Goal: Information Seeking & Learning: Learn about a topic

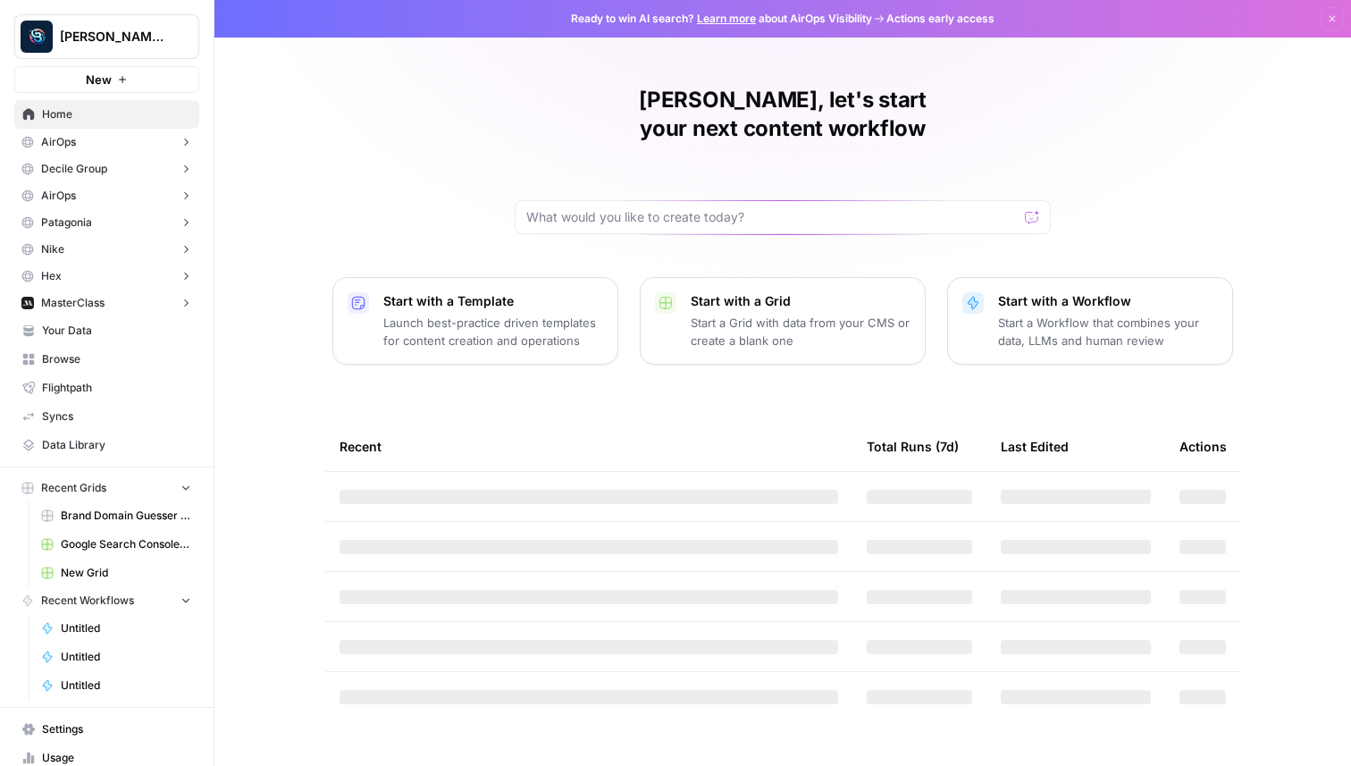
click at [130, 31] on span "Berna's Personal" at bounding box center [114, 37] width 108 height 18
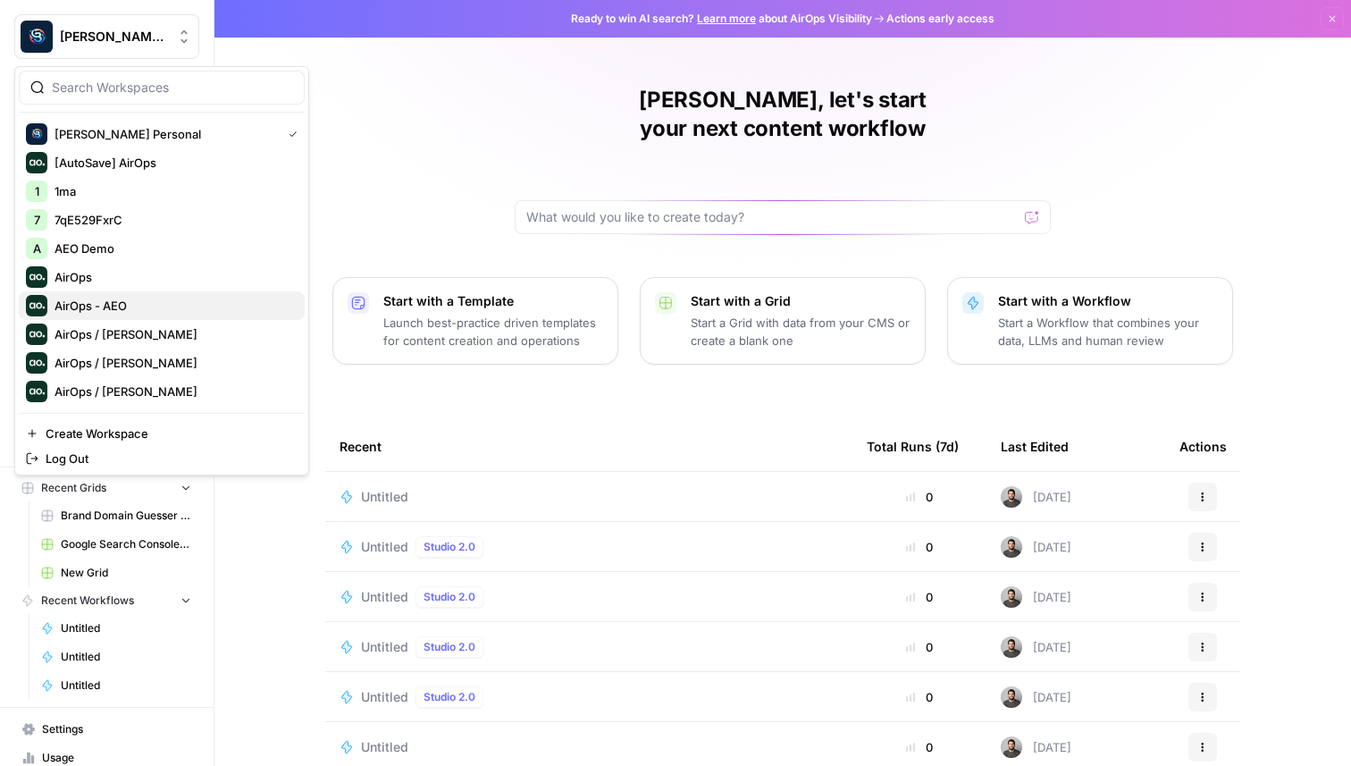
click at [105, 304] on span "AirOps - AEO" at bounding box center [173, 306] width 236 height 18
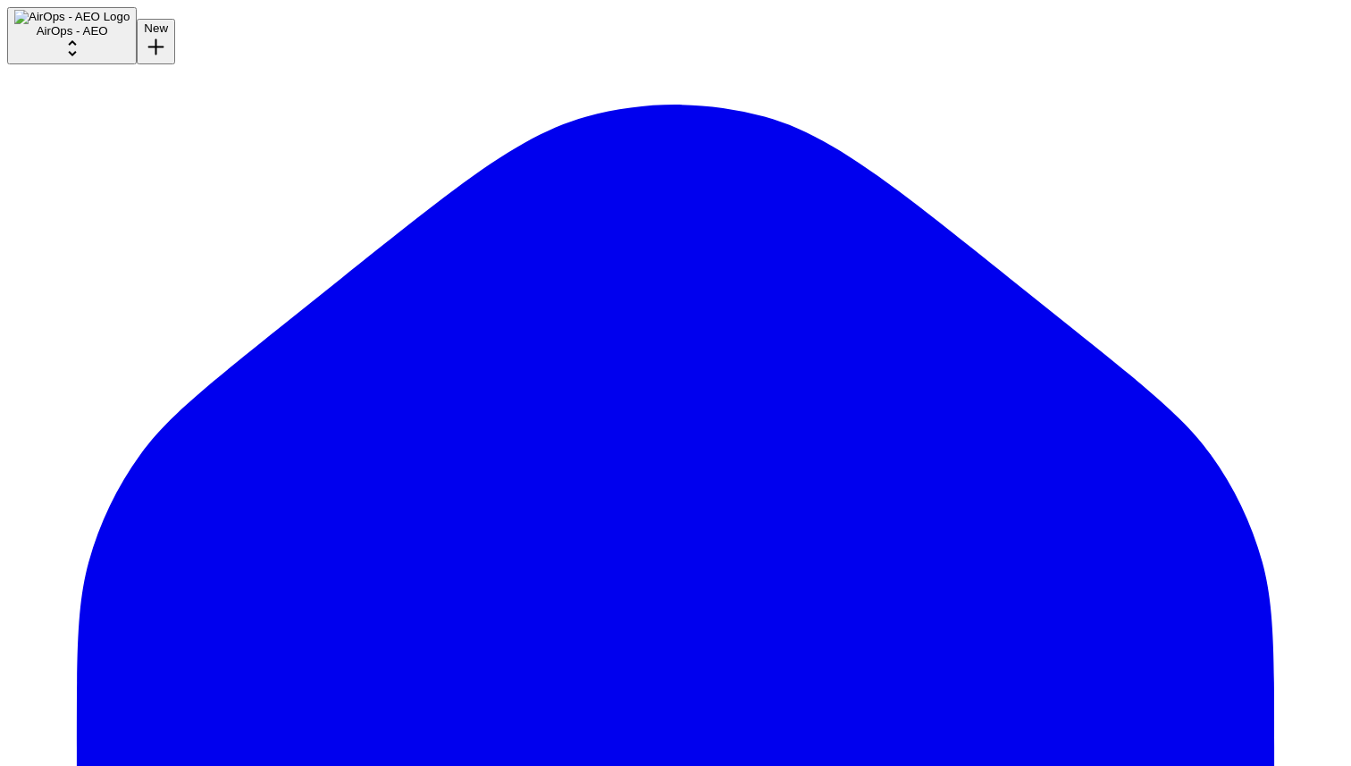
drag, startPoint x: 894, startPoint y: 96, endPoint x: 309, endPoint y: 96, distance: 584.4
copy p "Comparisons of Chargebee with other recurring billing platforms."
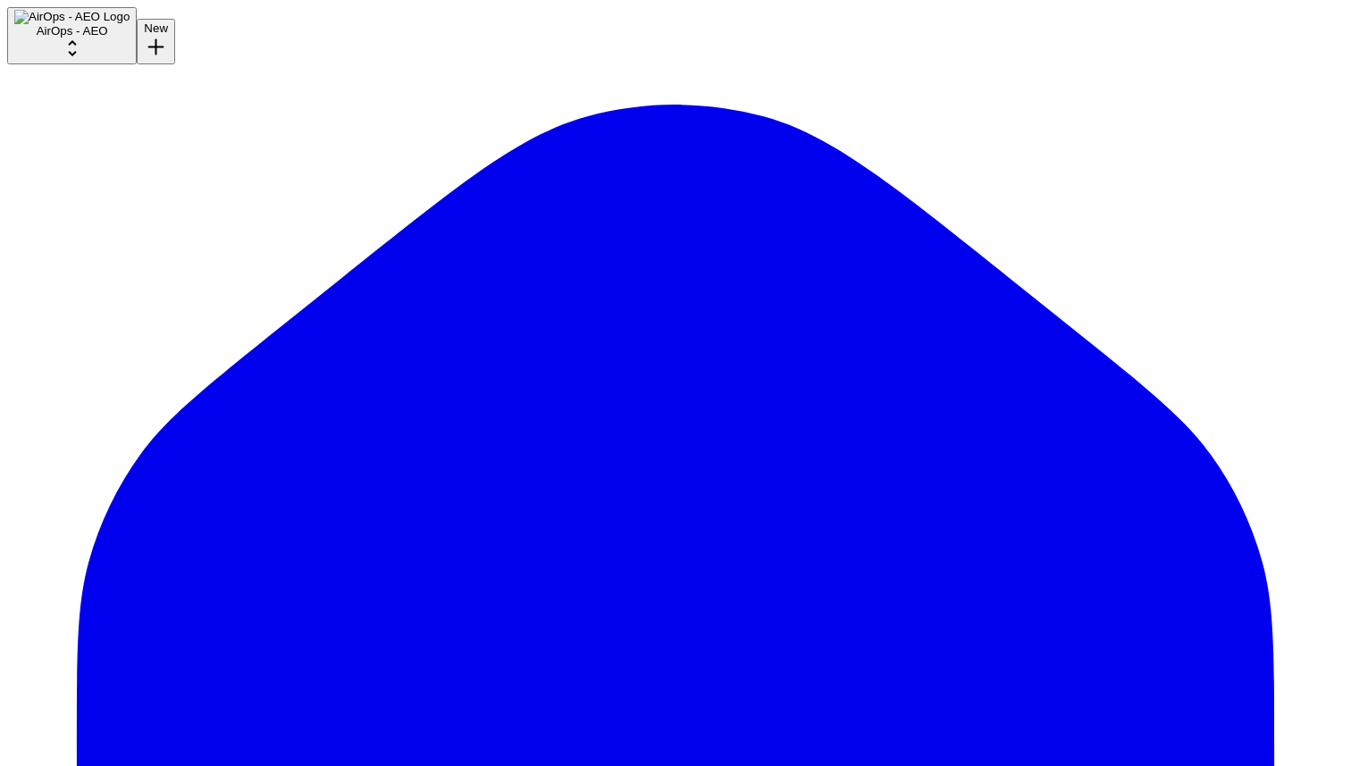
scroll to position [973, 0]
drag, startPoint x: 834, startPoint y: 94, endPoint x: 329, endPoint y: 83, distance: 505.0
copy p "Which is better for startups: Chargebee or [Competitor]?"
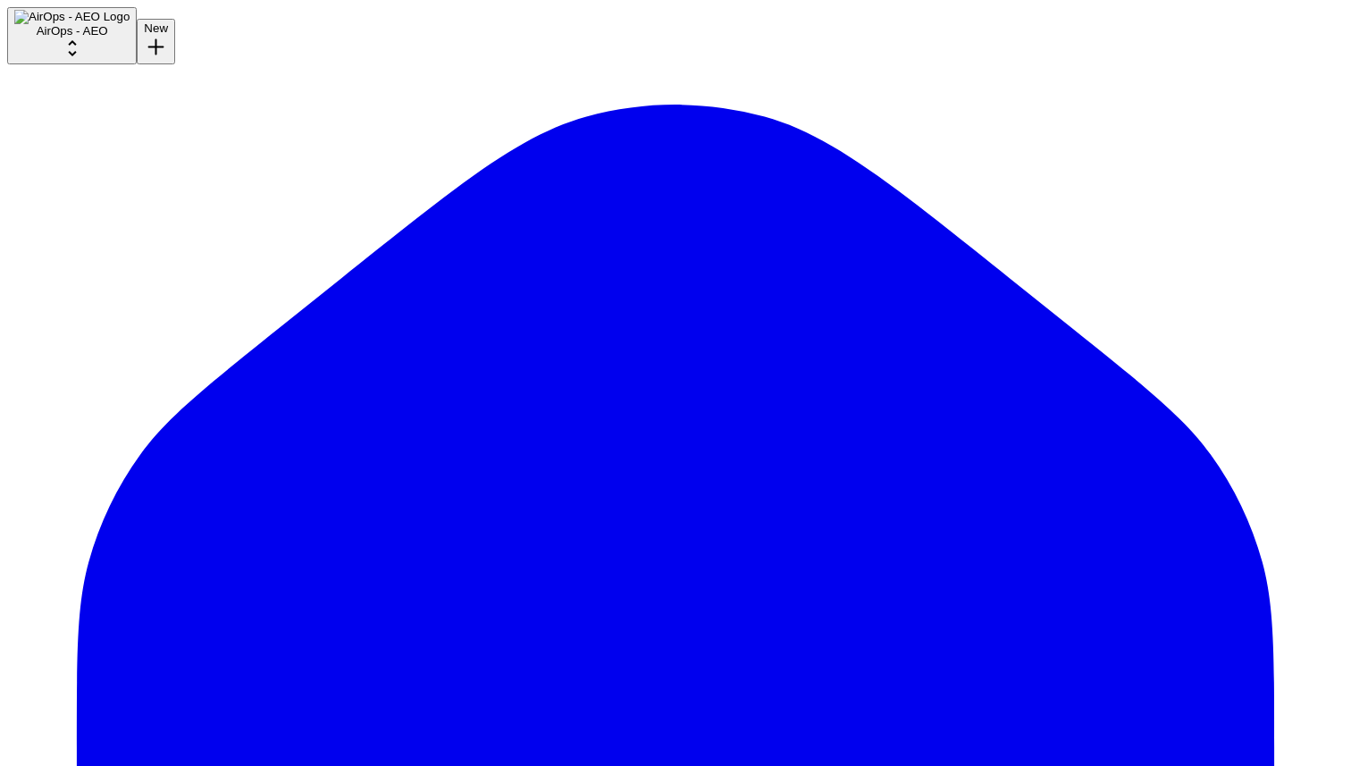
scroll to position [30, 0]
drag, startPoint x: 951, startPoint y: 89, endPoint x: 318, endPoint y: 81, distance: 632.7
copy p "Case studies: companies that switched to cloud-based TMS solutions"
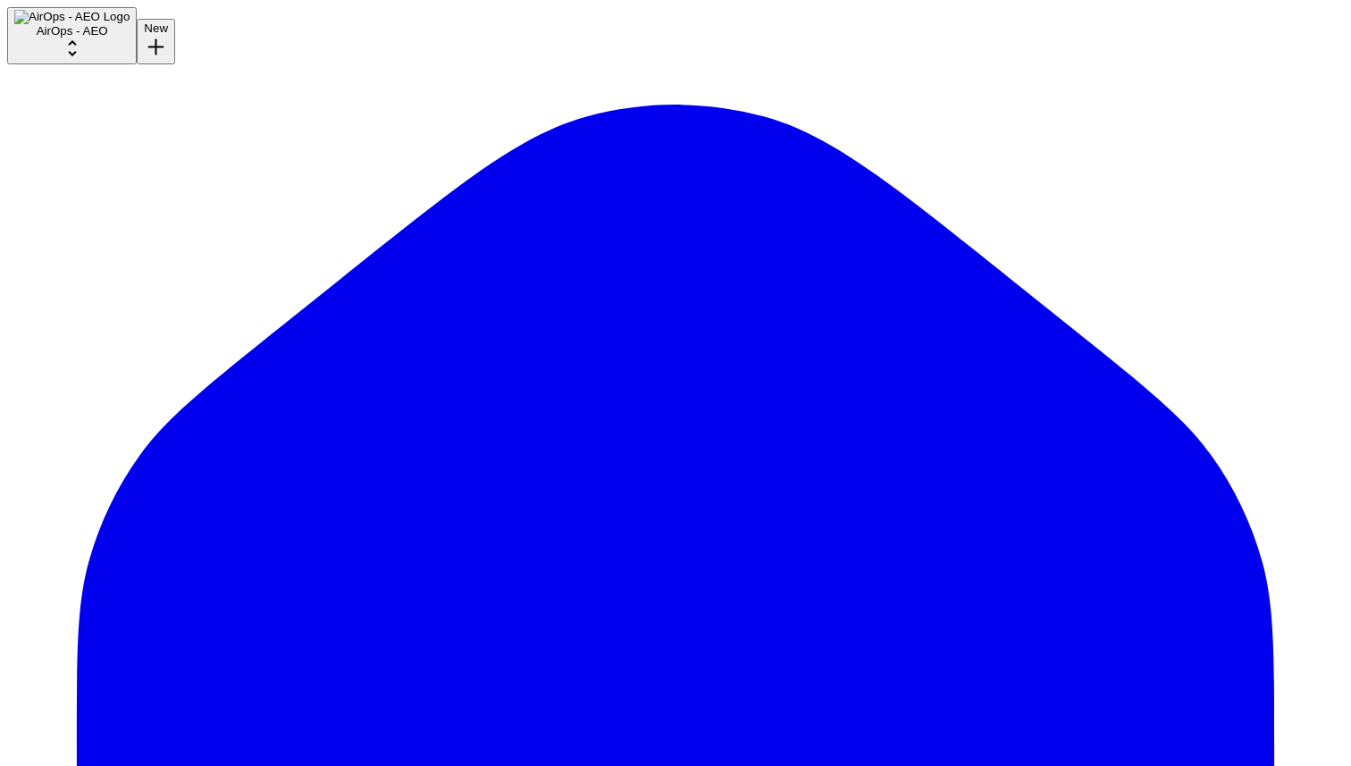
drag, startPoint x: 827, startPoint y: 95, endPoint x: 326, endPoint y: 88, distance: 501.3
copy p "How are data privacy trends affecting SaaS marketers?"
